Goal: Find specific page/section: Find specific page/section

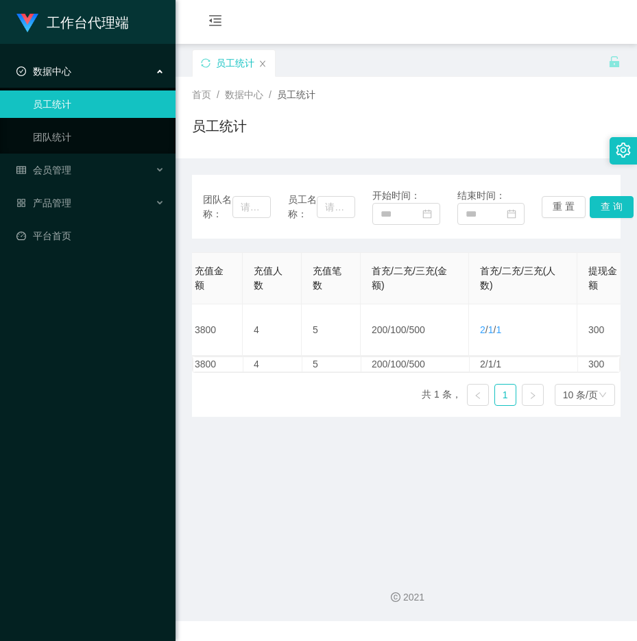
scroll to position [0, 282]
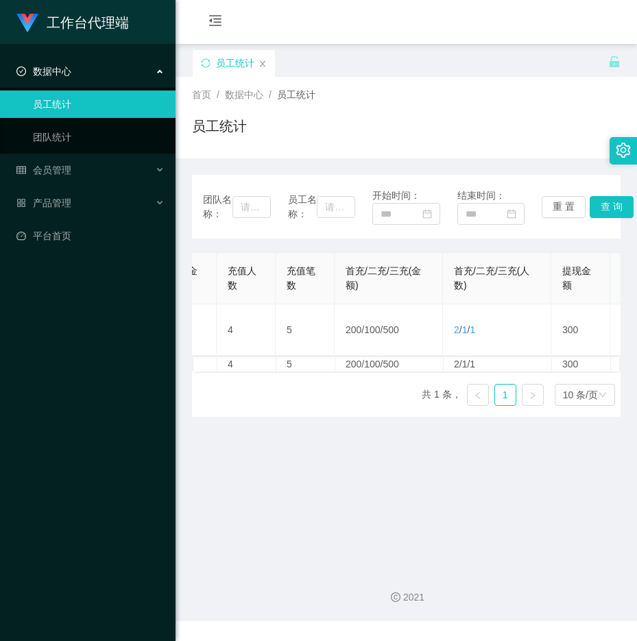
click at [462, 471] on main "关闭左侧 关闭右侧 关闭其它 刷新页面 员工统计 首页 / 数据中心 / 员工统计 / 员工统计 团队名称： 员工名称： 开始时间： 结束时间： 重 置 查 …" at bounding box center [406, 300] width 461 height 513
drag, startPoint x: 28, startPoint y: 302, endPoint x: 38, endPoint y: 298, distance: 10.4
click at [28, 302] on div "工作台代理端 数据中心 员工统计 团队统计 会员管理 产品管理 平台首页" at bounding box center [88, 320] width 176 height 641
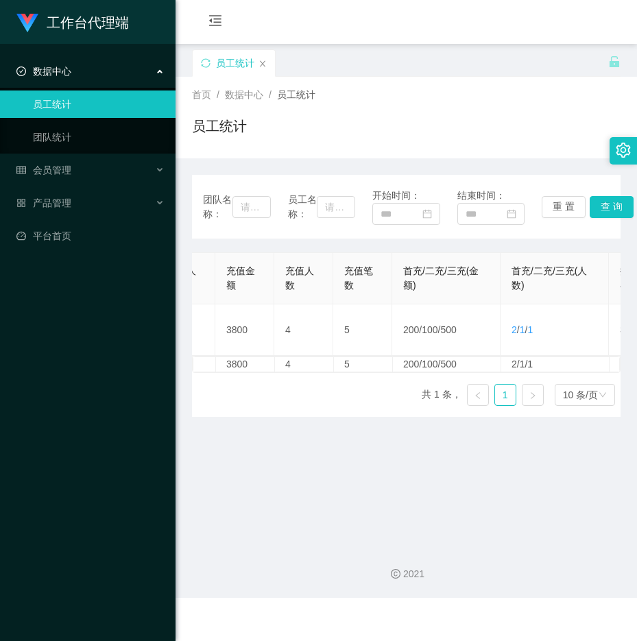
scroll to position [0, 256]
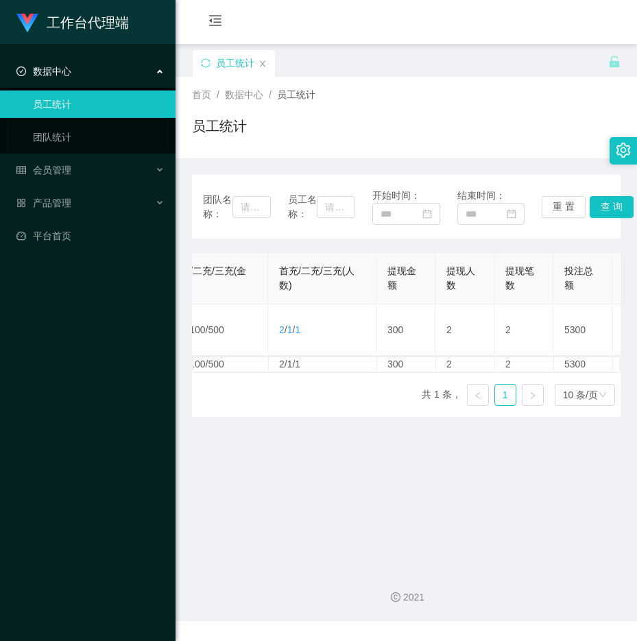
scroll to position [0, 476]
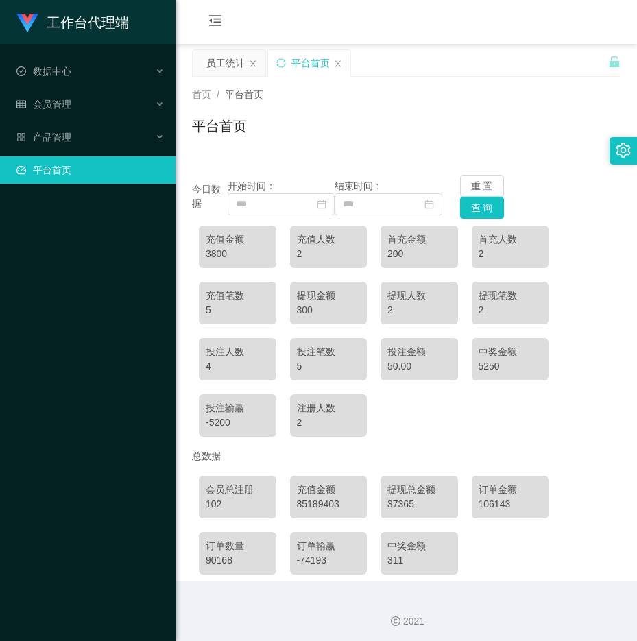
click at [592, 496] on div "会员总注册 102 充值金额 85189403 提现总金额 37365 订单金额 106143 订单数量 90168 订单输赢 -74193 中奖金额 311" at bounding box center [406, 525] width 428 height 112
click at [55, 75] on span "数据中心" at bounding box center [43, 71] width 55 height 11
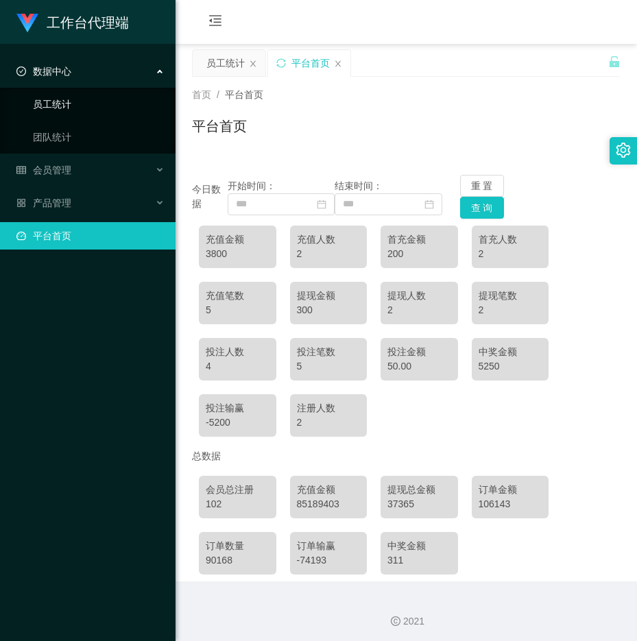
click at [57, 104] on link "员工统计" at bounding box center [99, 103] width 132 height 27
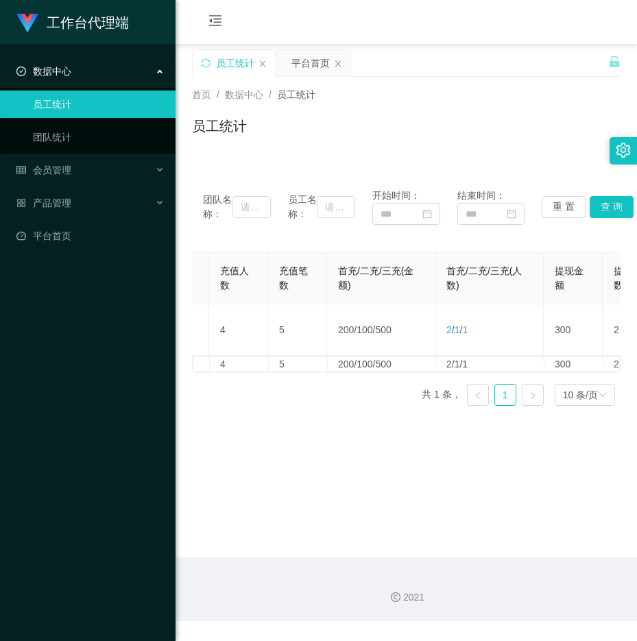
scroll to position [0, 351]
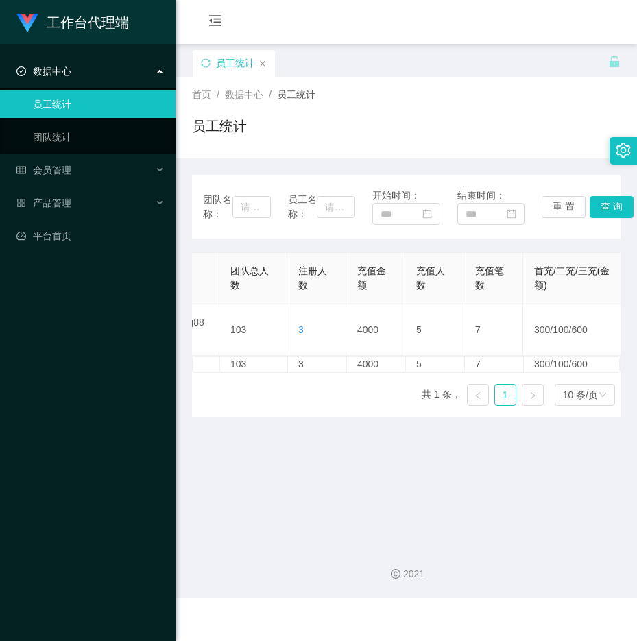
scroll to position [0, 109]
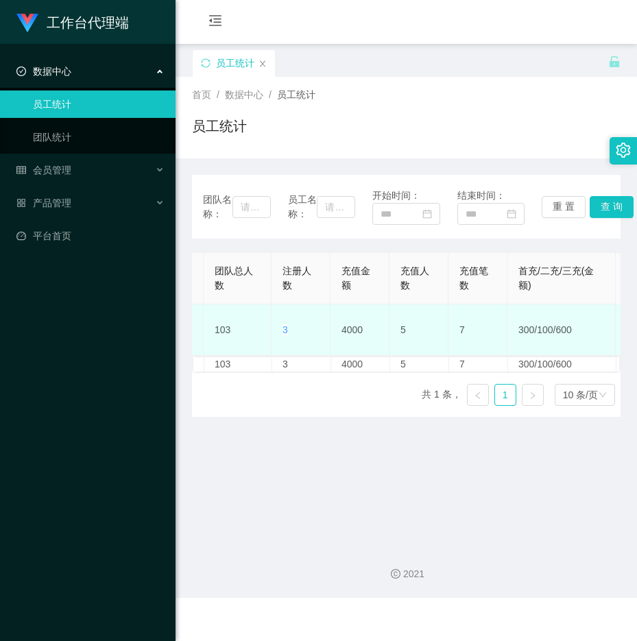
drag, startPoint x: 377, startPoint y: 354, endPoint x: 387, endPoint y: 353, distance: 9.6
click at [378, 354] on td "4000" at bounding box center [359, 329] width 59 height 51
click at [387, 353] on td "4000" at bounding box center [359, 329] width 59 height 51
